Goal: Task Accomplishment & Management: Manage account settings

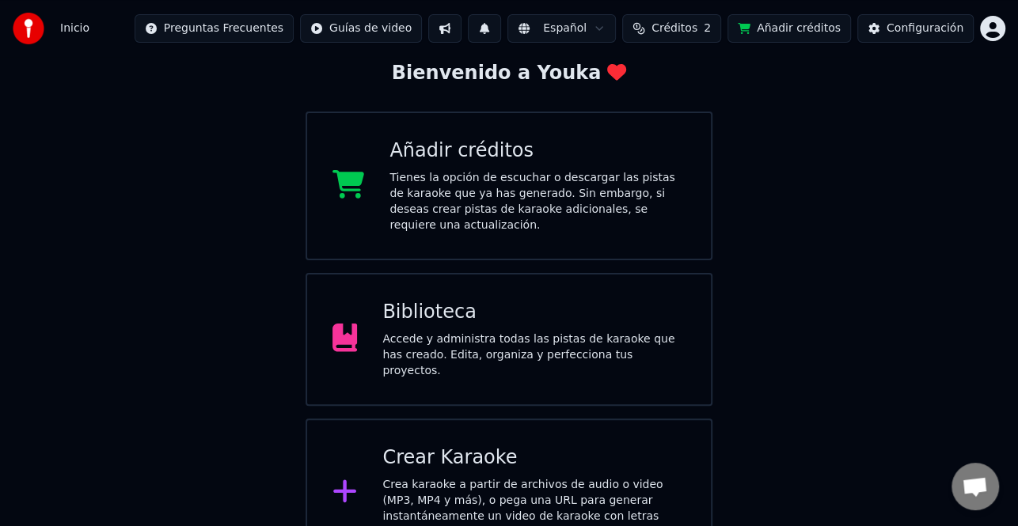
scroll to position [94, 0]
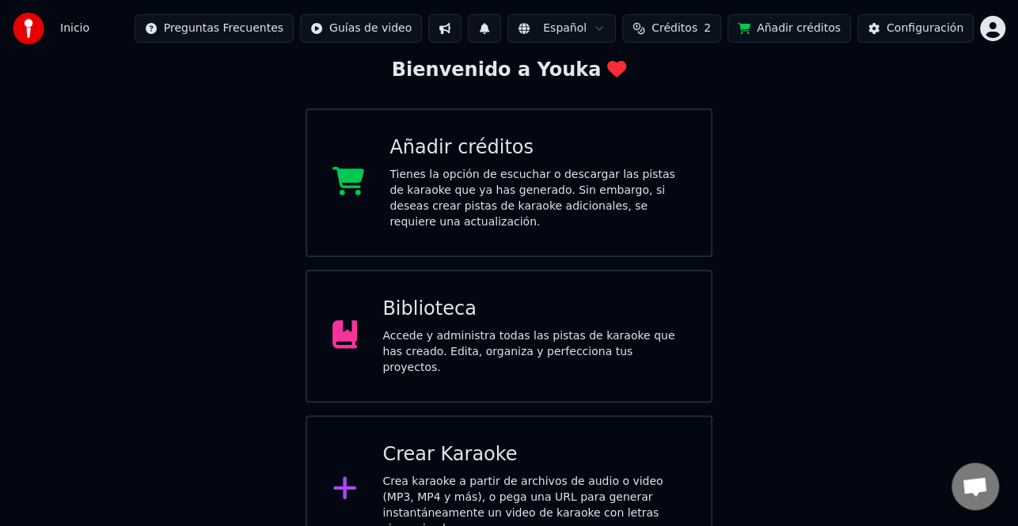
click at [577, 442] on div "Crear Karaoke" at bounding box center [533, 454] width 303 height 25
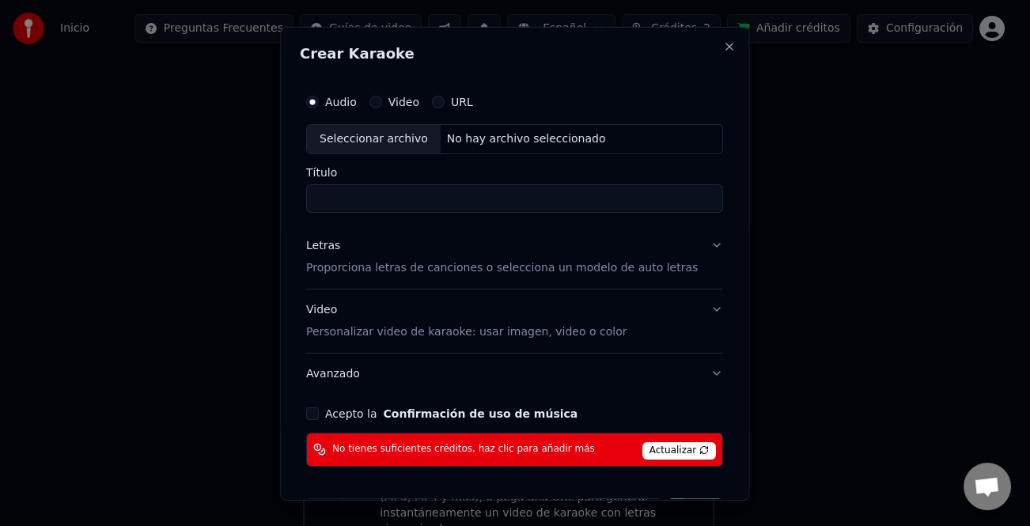
click at [712, 52] on div "Crear Karaoke Audio Video URL Seleccionar archivo No hay archivo seleccionado T…" at bounding box center [514, 263] width 469 height 474
click at [724, 50] on button "Close" at bounding box center [730, 46] width 13 height 13
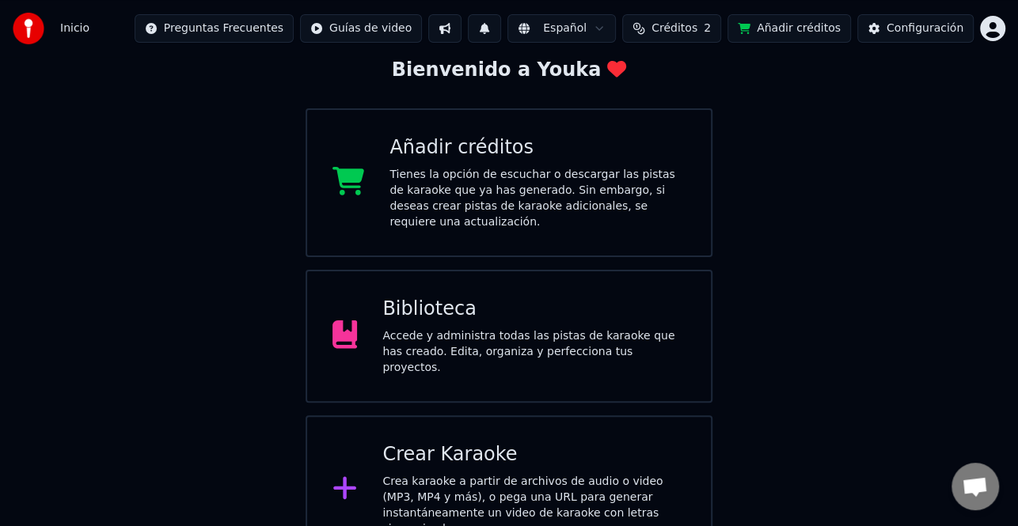
click at [581, 180] on div "Tienes la opción de escuchar o descargar las pistas de karaoke que ya has gener…" at bounding box center [537, 198] width 296 height 63
click at [651, 474] on div "Crea karaoke a partir de archivos de audio o video (MP3, MP4 y más), o pega una…" at bounding box center [533, 505] width 303 height 63
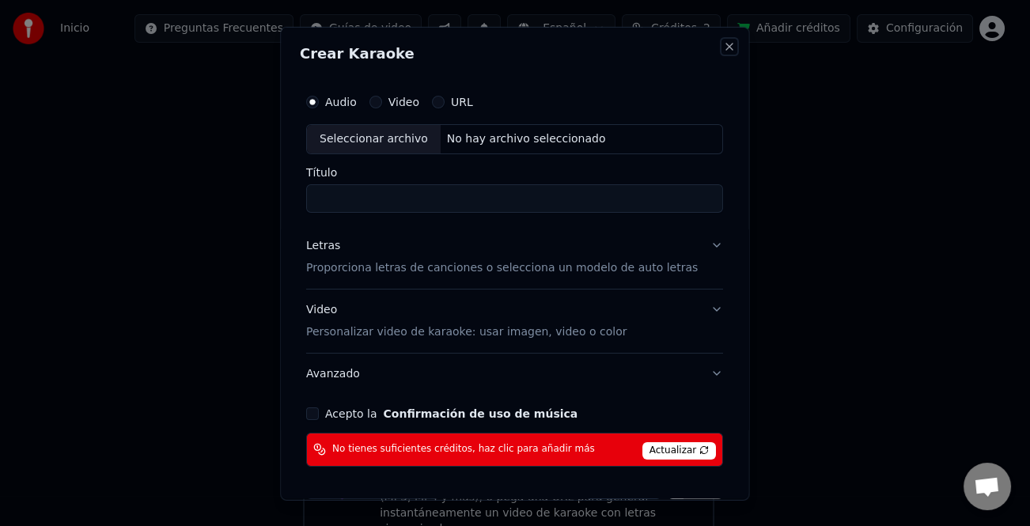
click at [724, 48] on button "Close" at bounding box center [730, 46] width 13 height 13
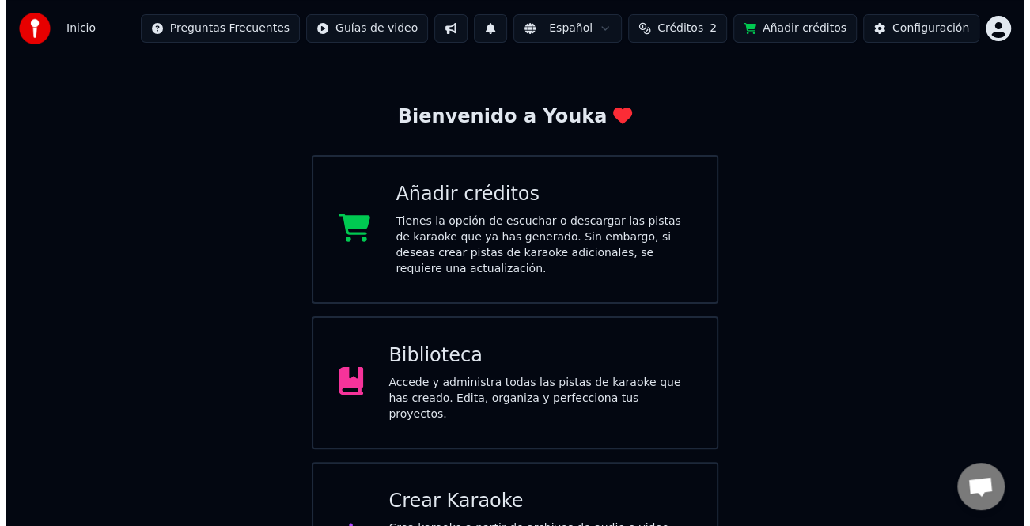
scroll to position [0, 0]
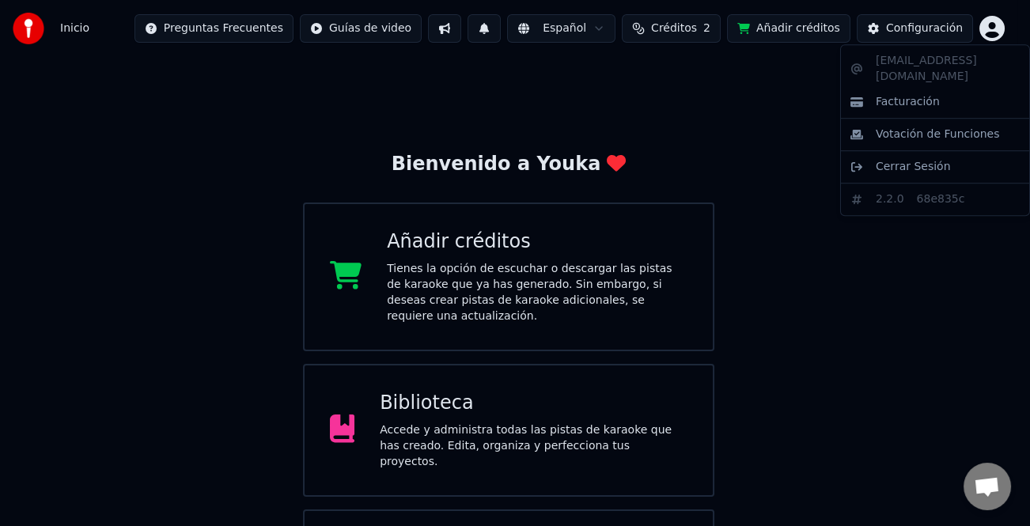
click at [984, 37] on html "Inicio Preguntas Frecuentes Guías de video Español Créditos 2 Añadir créditos C…" at bounding box center [515, 329] width 1030 height 658
click at [891, 159] on span "Cerrar Sesión" at bounding box center [913, 167] width 75 height 16
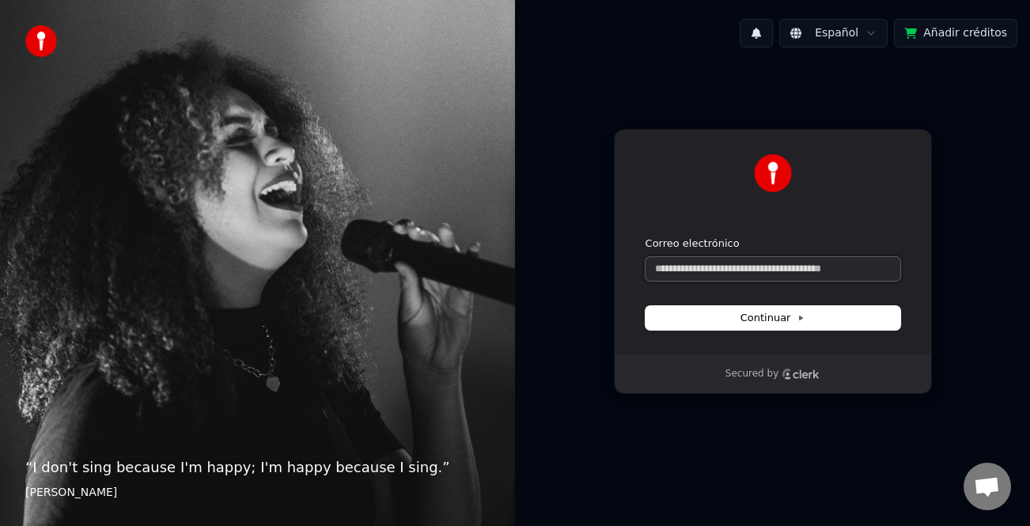
click at [733, 268] on input "Correo electrónico" at bounding box center [773, 269] width 255 height 24
click at [646, 237] on button "submit" at bounding box center [646, 237] width 0 height 0
type input "**********"
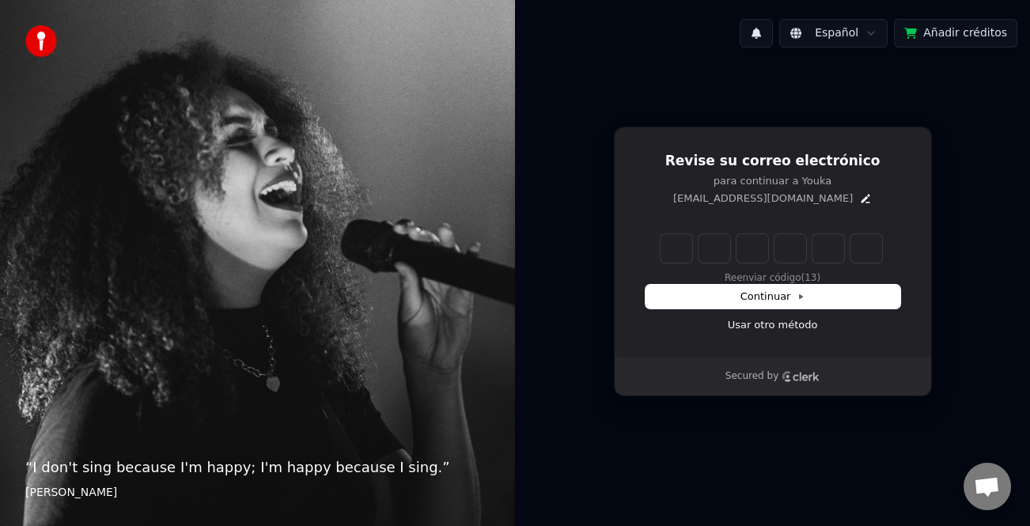
type input "******"
type input "*"
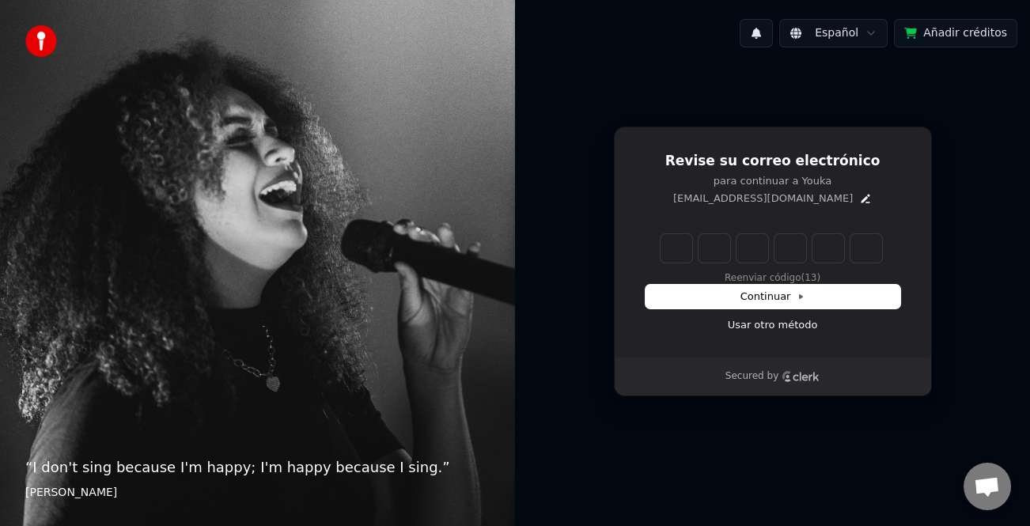
type input "*"
